Goal: Transaction & Acquisition: Purchase product/service

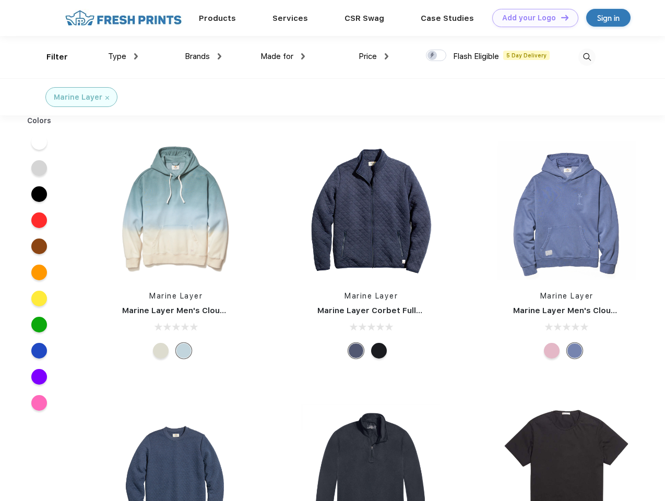
scroll to position [1, 0]
click at [532, 18] on link "Add your Logo Design Tool" at bounding box center [535, 18] width 86 height 18
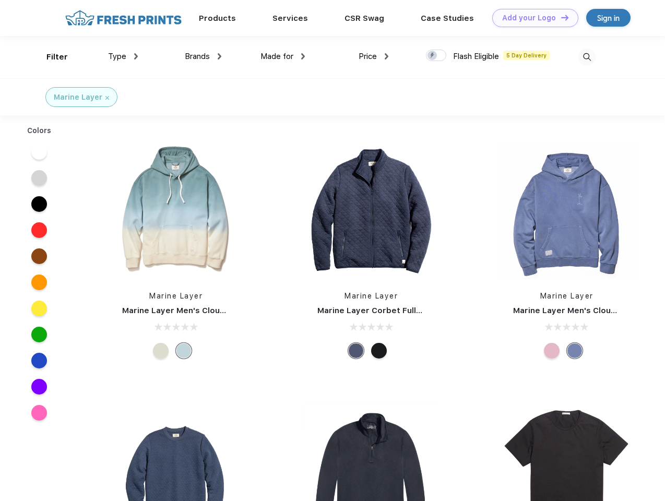
click at [0, 0] on div "Design Tool" at bounding box center [0, 0] width 0 height 0
click at [560, 17] on link "Add your Logo Design Tool" at bounding box center [535, 18] width 86 height 18
click at [50, 57] on div "Filter" at bounding box center [56, 57] width 21 height 12
click at [123, 56] on span "Type" at bounding box center [117, 56] width 18 height 9
click at [203, 56] on span "Brands" at bounding box center [197, 56] width 25 height 9
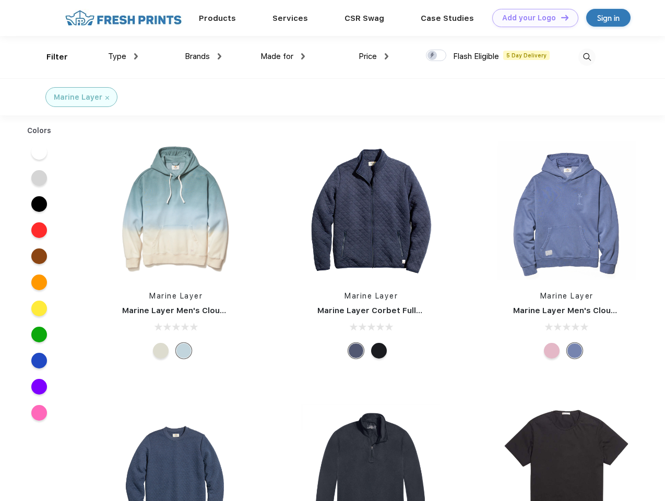
click at [283, 56] on span "Made for" at bounding box center [277, 56] width 33 height 9
click at [374, 56] on span "Price" at bounding box center [368, 56] width 18 height 9
click at [437, 56] on div at bounding box center [436, 55] width 20 height 11
click at [433, 56] on input "checkbox" at bounding box center [429, 52] width 7 height 7
click at [587, 57] on img at bounding box center [587, 57] width 17 height 17
